Goal: Information Seeking & Learning: Learn about a topic

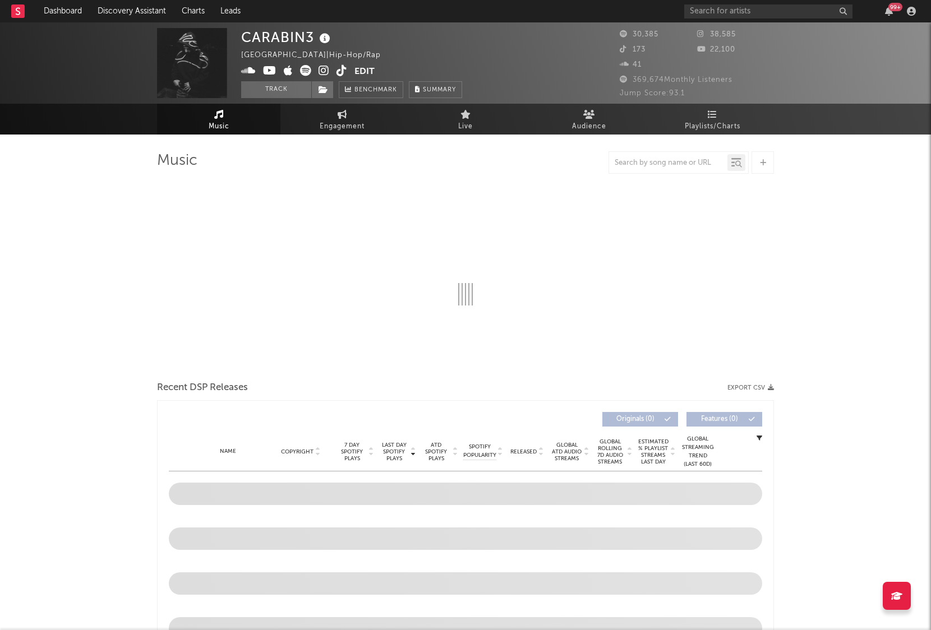
select select "6m"
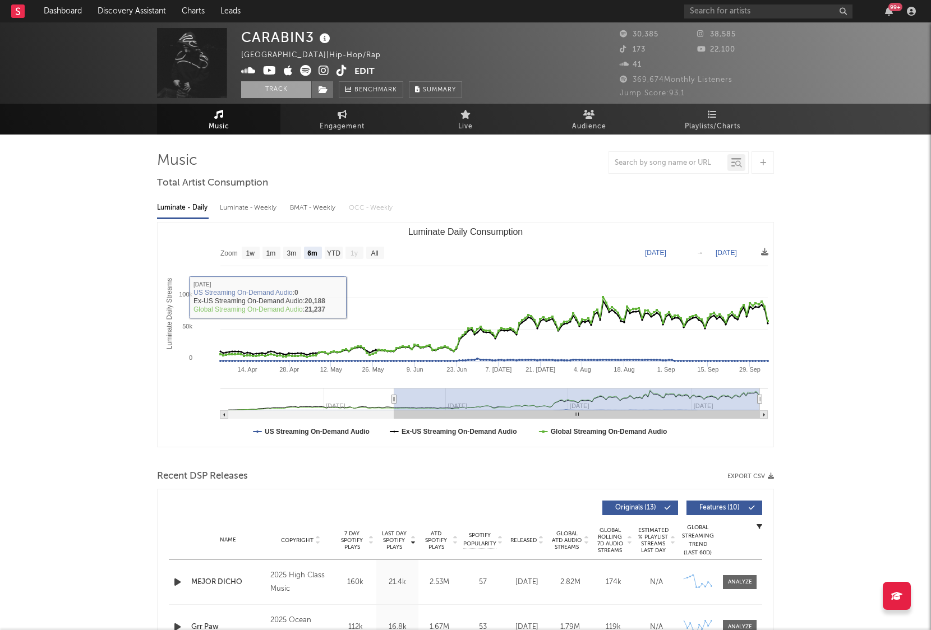
click at [266, 90] on button "Track" at bounding box center [276, 89] width 70 height 17
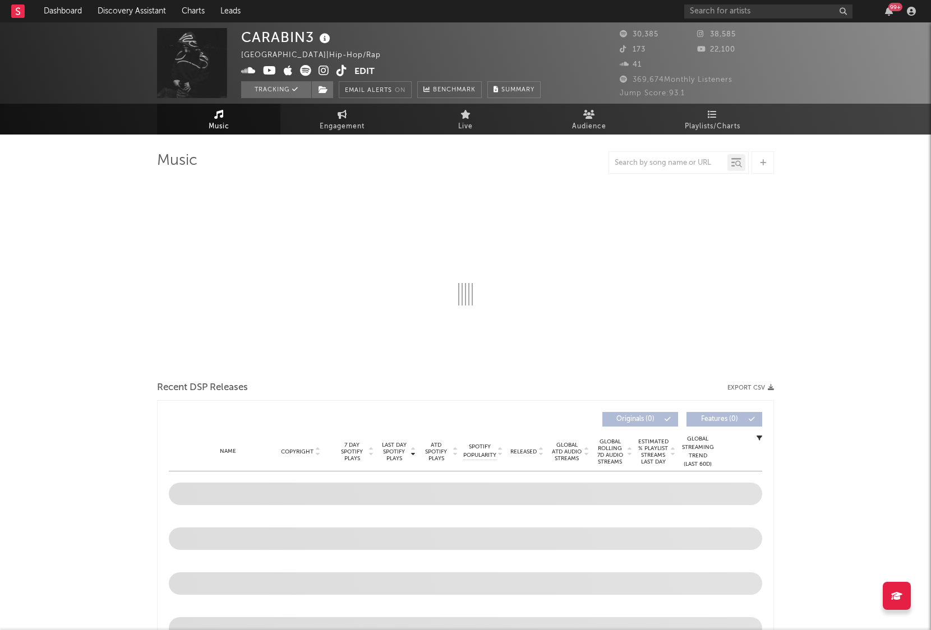
select select "6m"
